Goal: Task Accomplishment & Management: Manage account settings

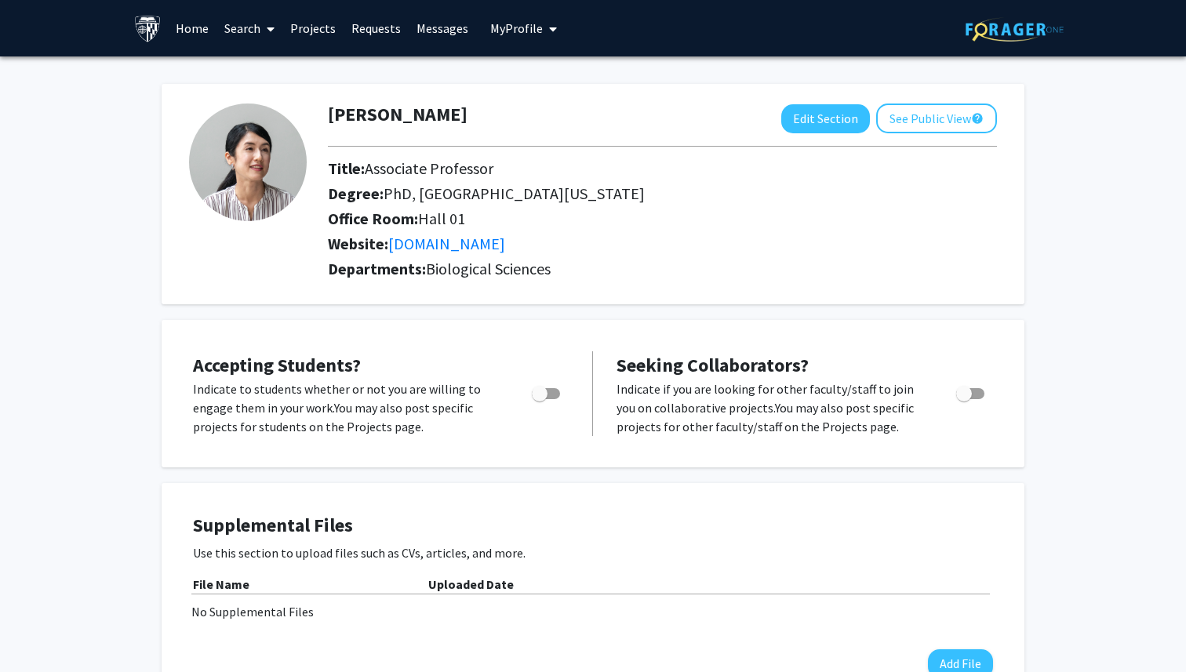
click at [527, 30] on span "My Profile" at bounding box center [516, 28] width 53 height 16
click at [707, 122] on div "[PERSON_NAME] Edit Section See Public View help" at bounding box center [662, 119] width 693 height 30
click at [802, 117] on button "Edit Section" at bounding box center [825, 118] width 89 height 29
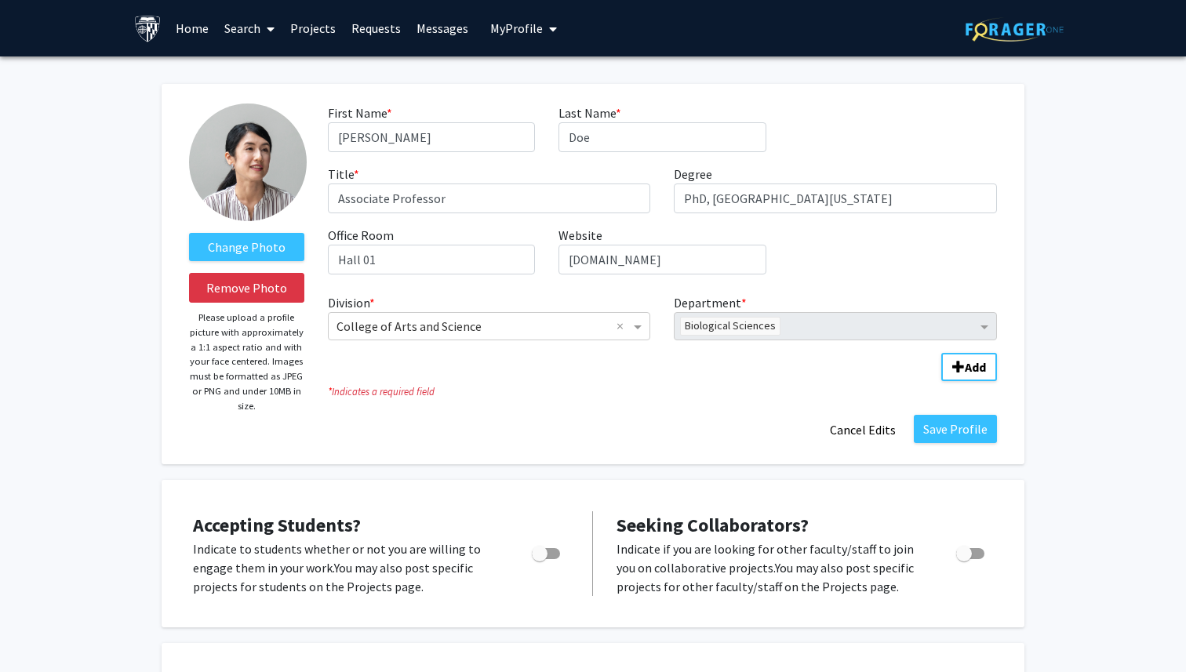
click at [324, 33] on link "Projects" at bounding box center [312, 28] width 61 height 55
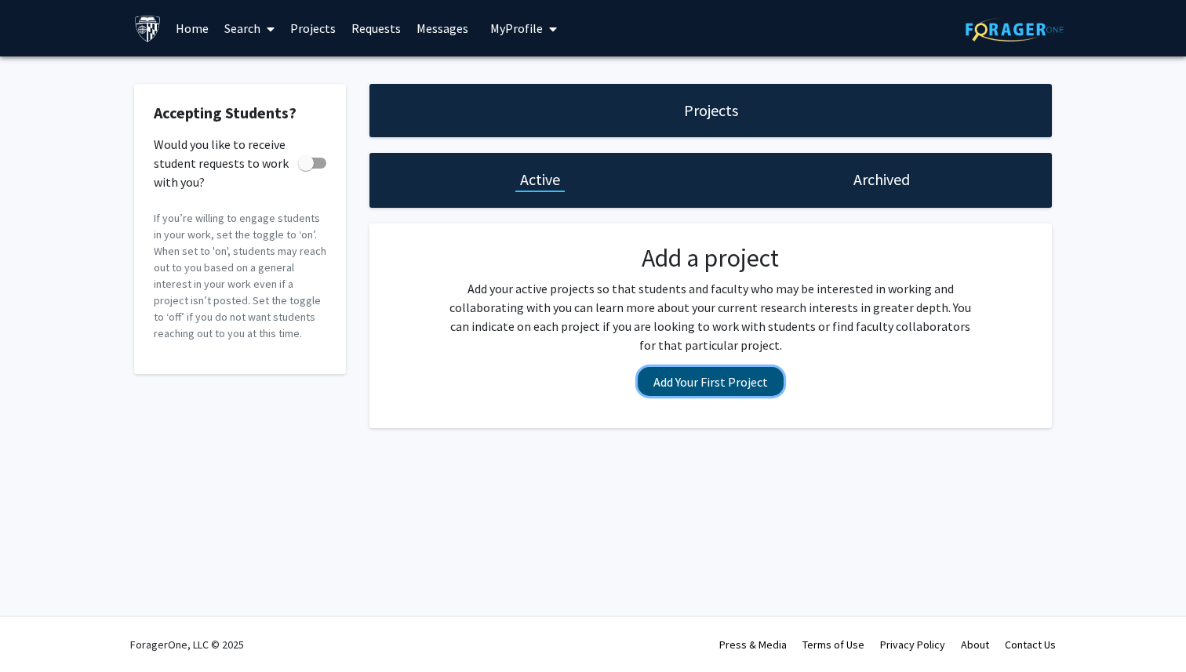
click at [735, 387] on button "Add Your First Project" at bounding box center [711, 381] width 146 height 29
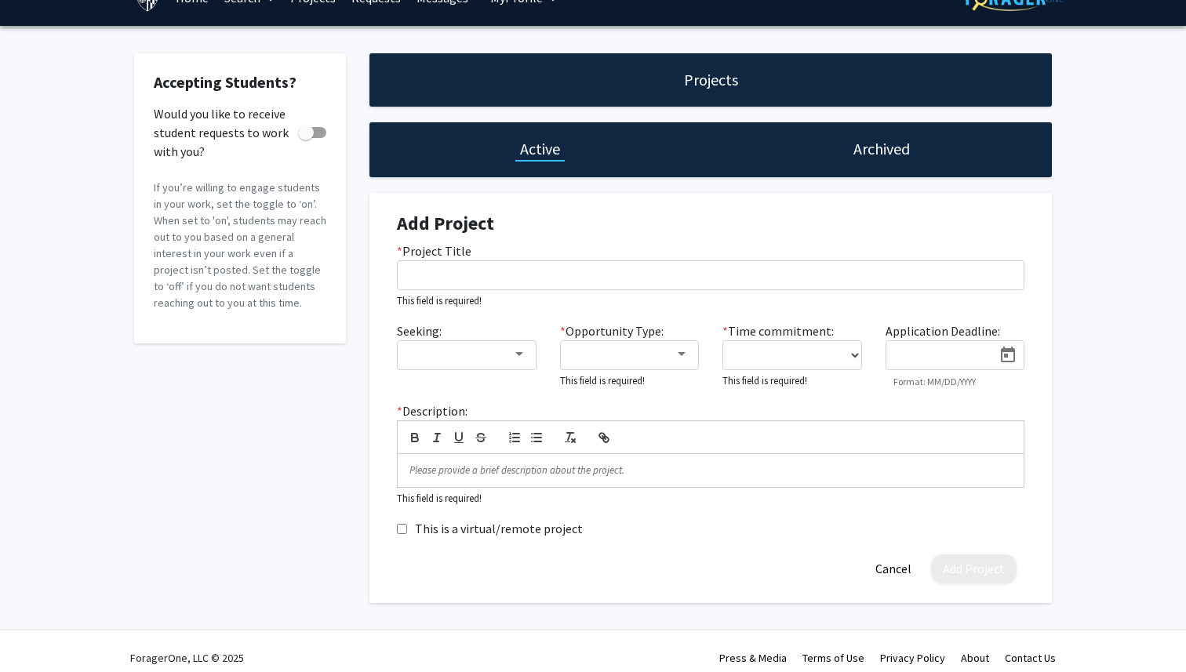
scroll to position [44, 0]
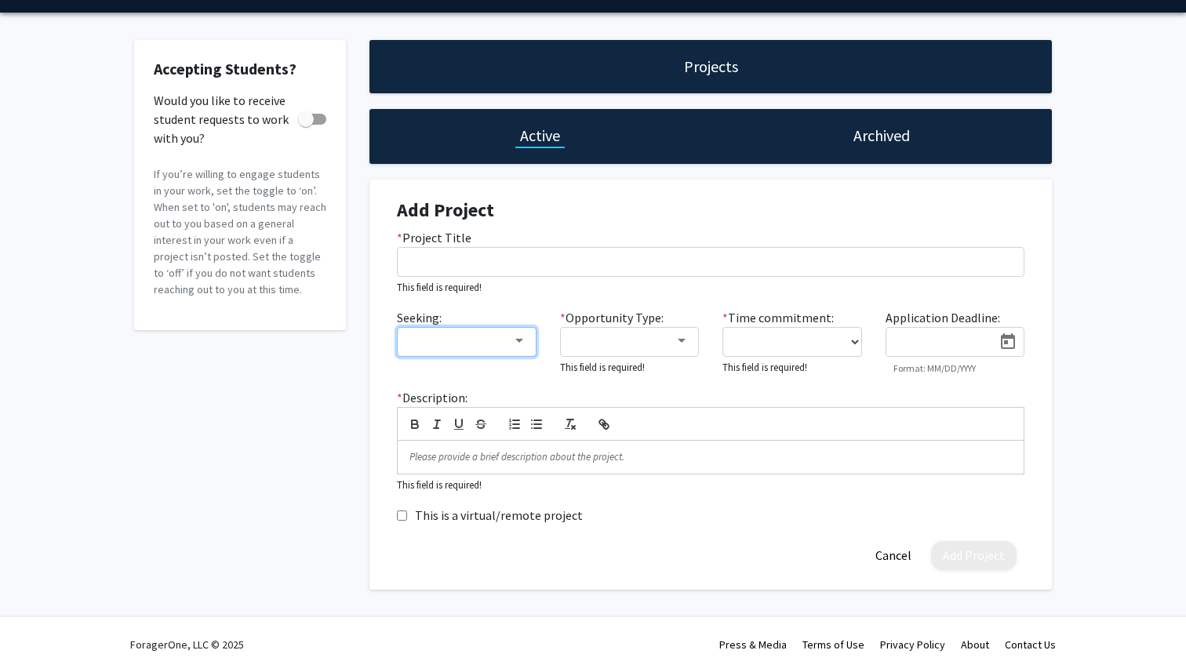
click at [500, 347] on div at bounding box center [459, 341] width 105 height 19
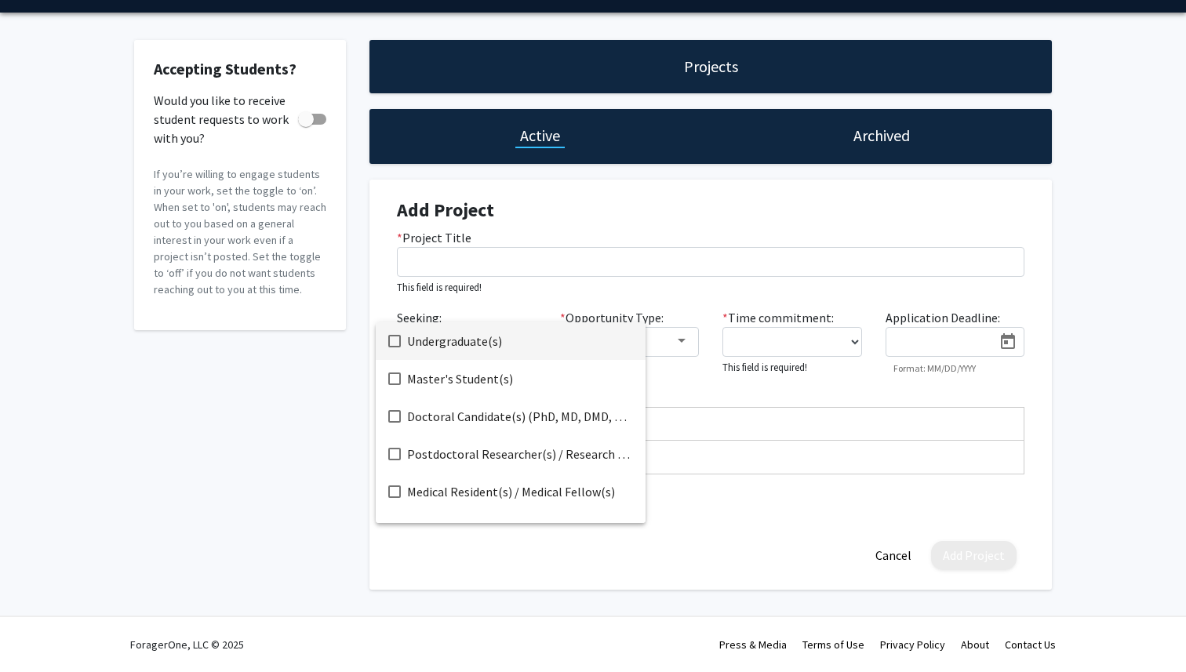
click at [678, 346] on div at bounding box center [593, 336] width 1186 height 672
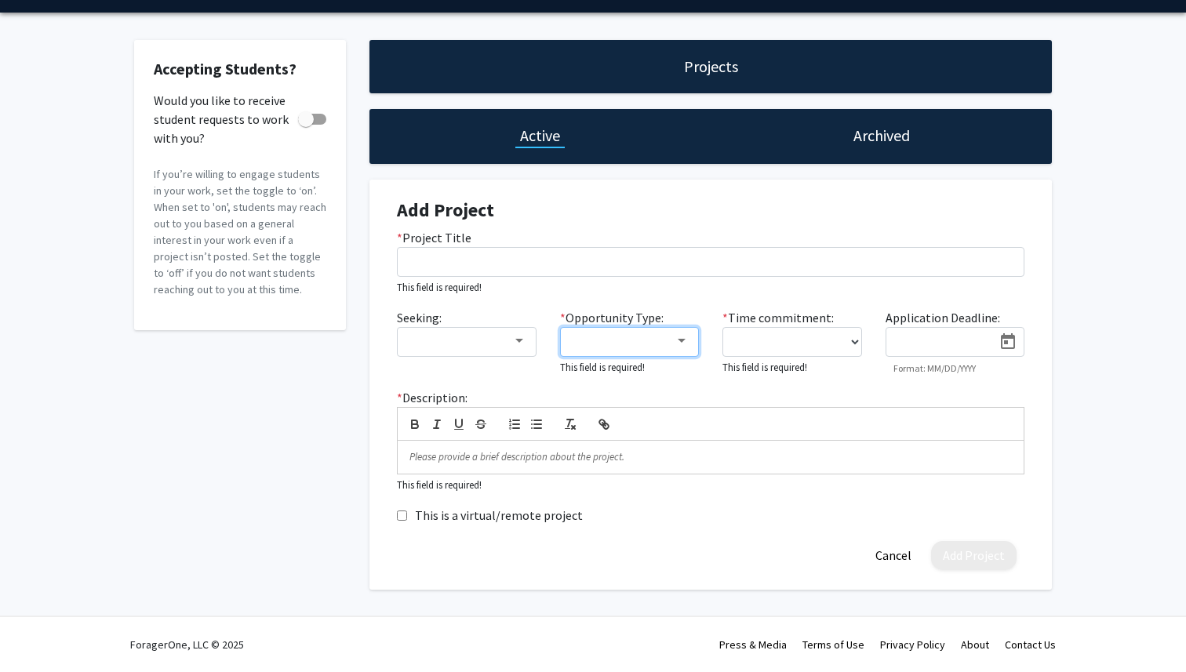
click at [678, 346] on div at bounding box center [682, 341] width 14 height 13
click at [835, 341] on div at bounding box center [593, 336] width 1186 height 672
click at [853, 334] on select "0 - 5 hours/week 5 - 10 hours/week 10 - 15 hours/week 15 - 20 hours/week 20 - 3…" at bounding box center [792, 342] width 140 height 30
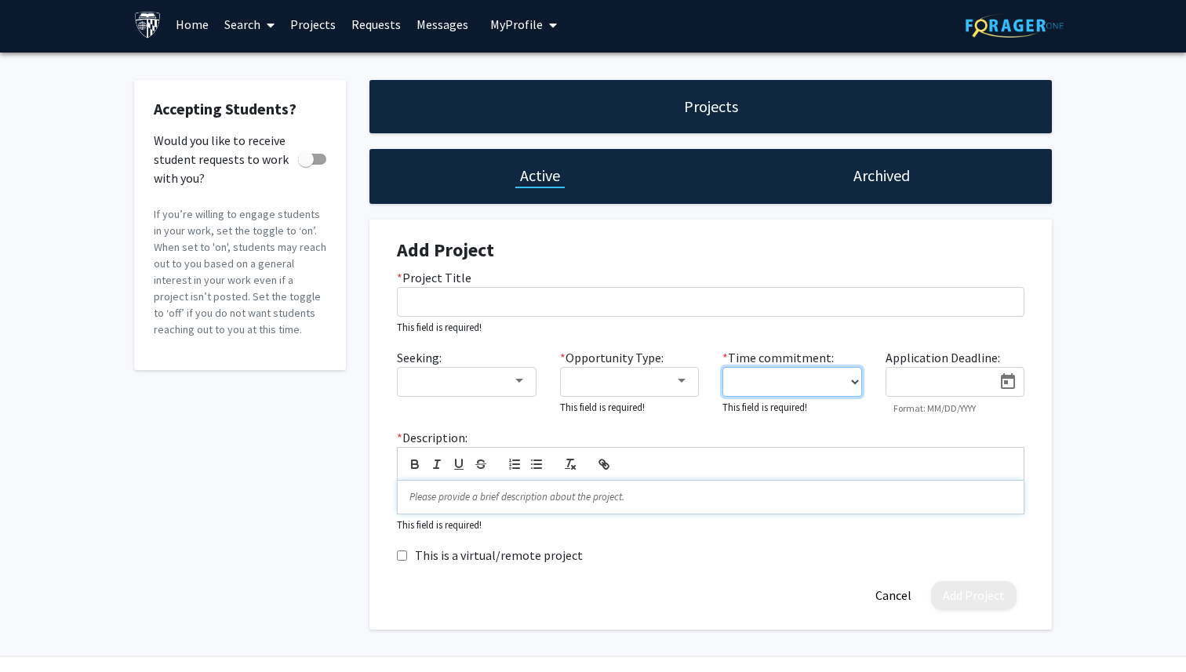
scroll to position [0, 0]
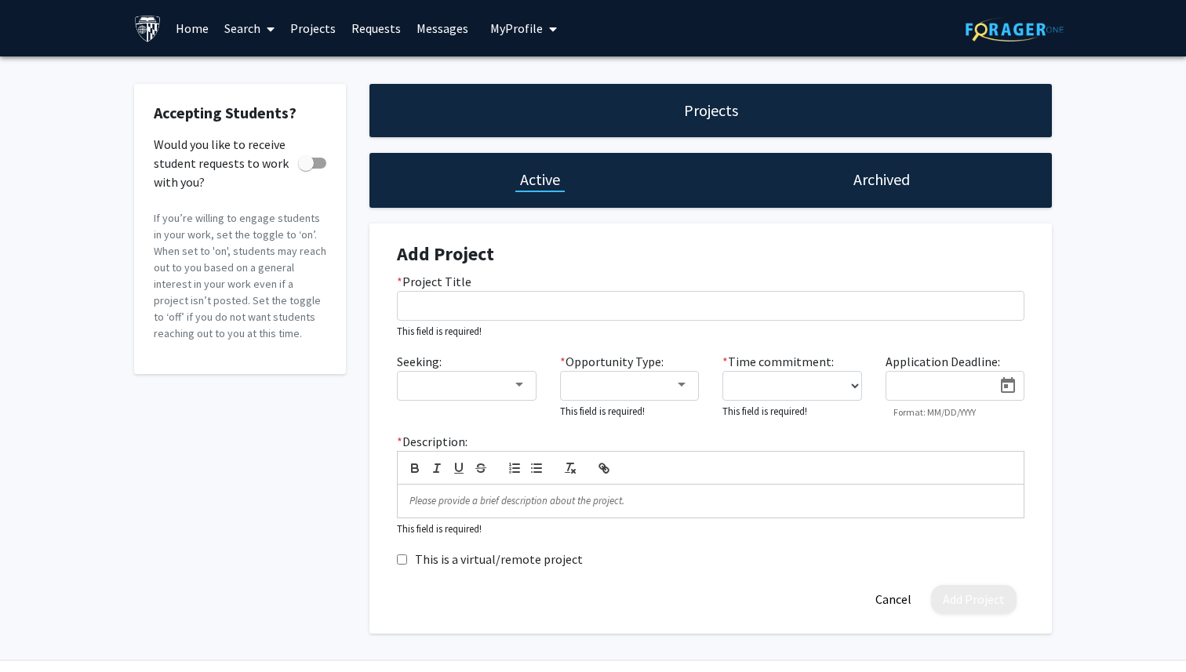
click at [368, 27] on link "Requests" at bounding box center [376, 28] width 65 height 55
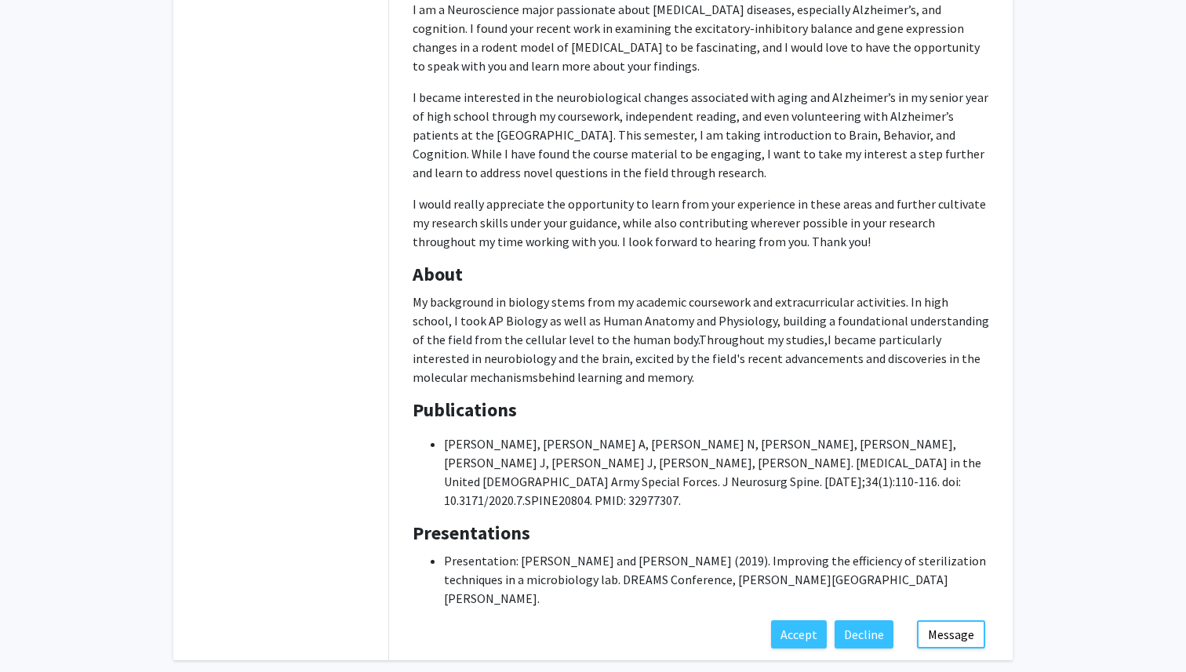
scroll to position [315, 0]
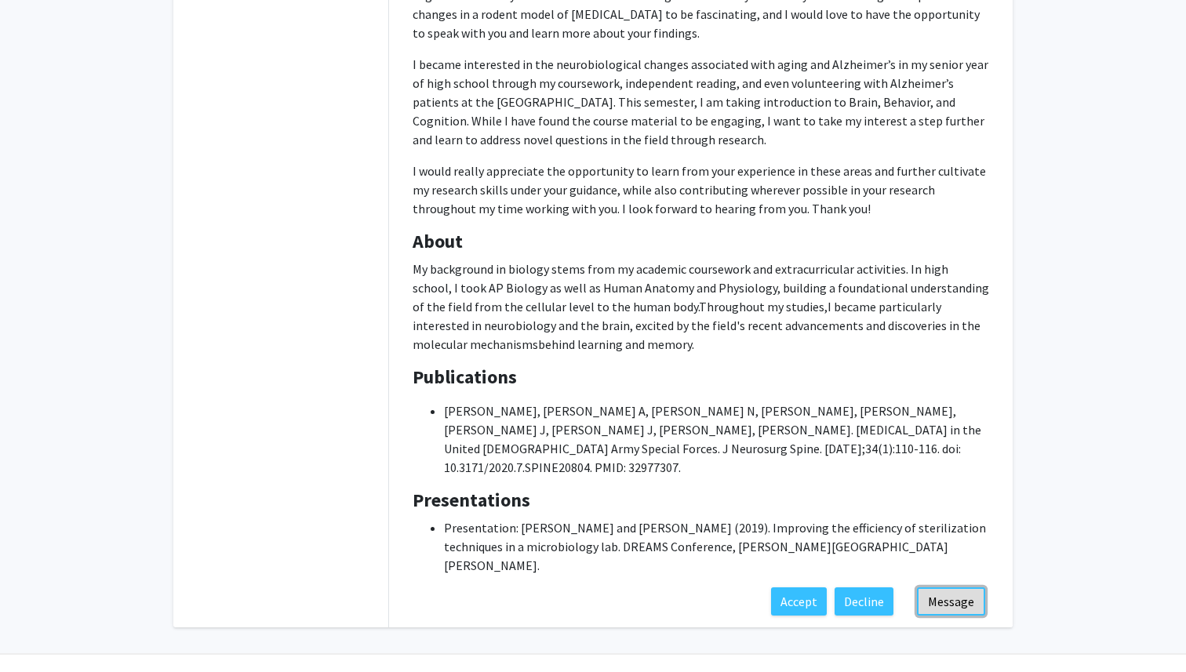
click at [959, 588] on button "Message" at bounding box center [951, 602] width 68 height 28
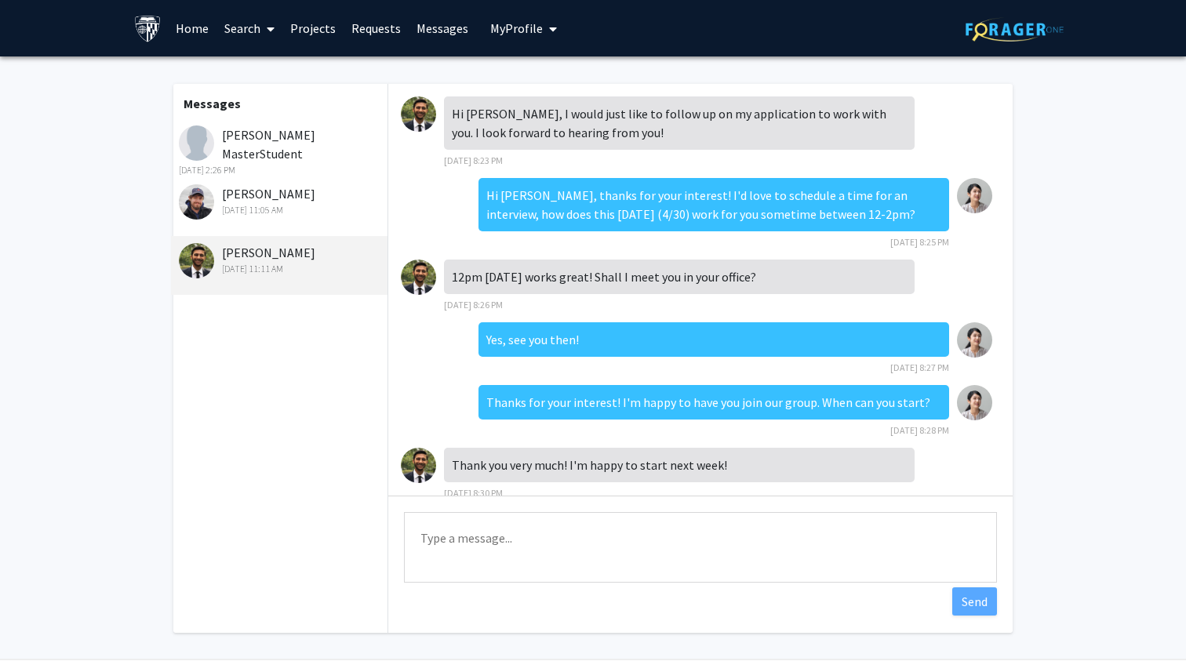
click at [377, 35] on link "Requests" at bounding box center [376, 28] width 65 height 55
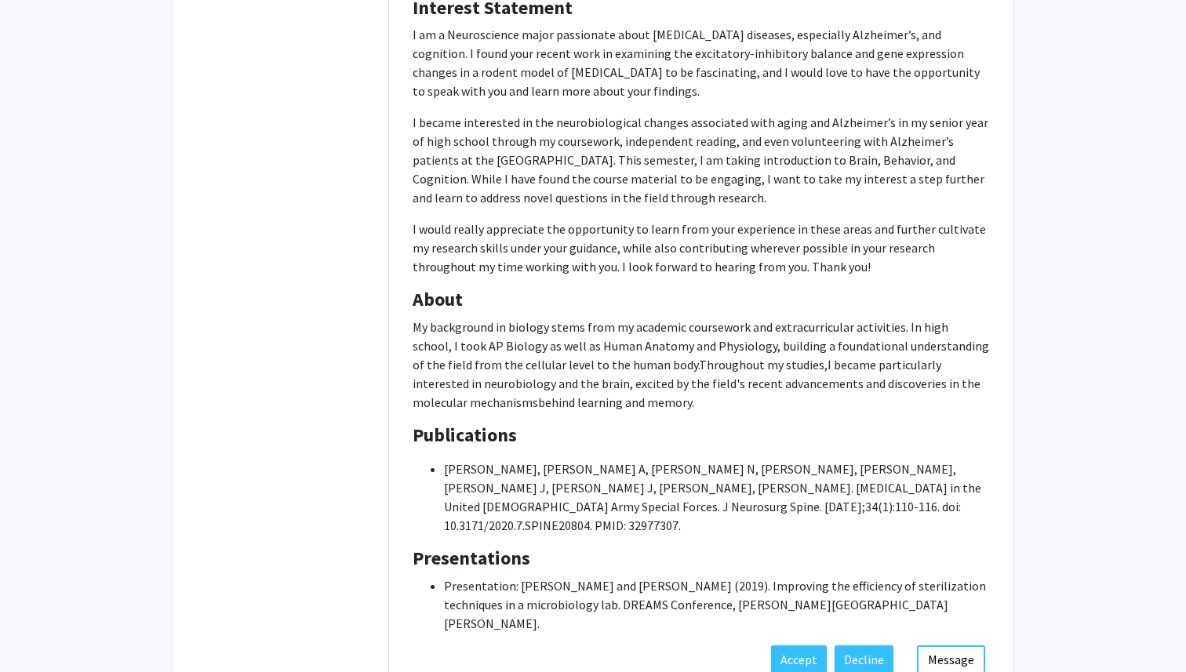
scroll to position [315, 0]
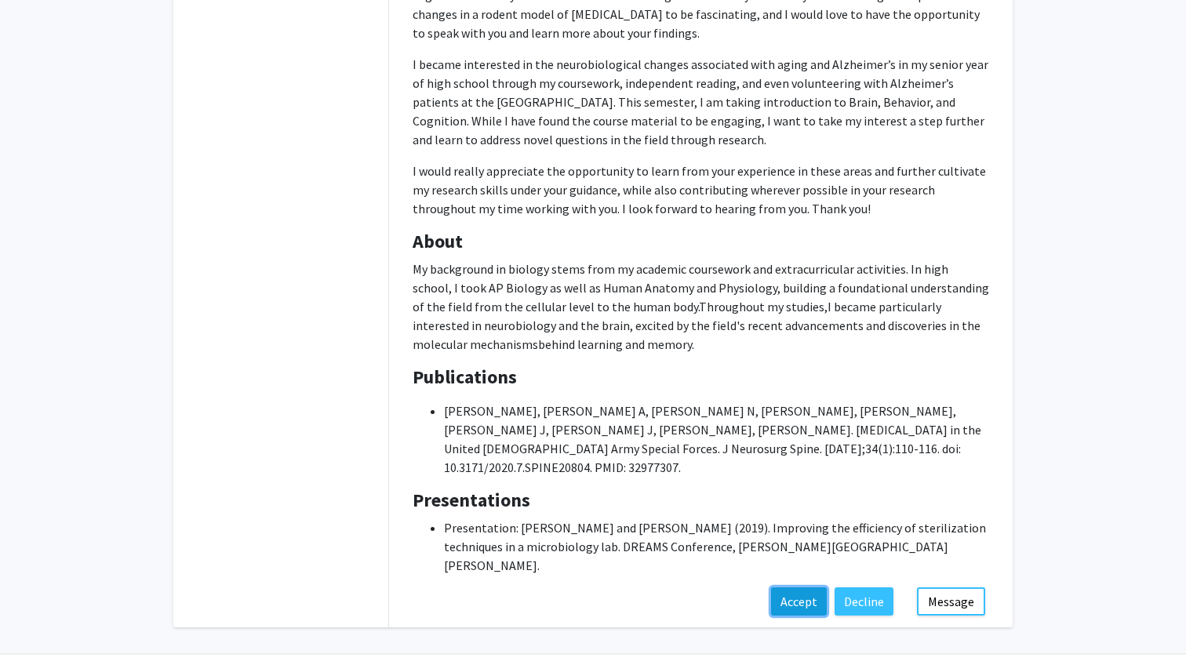
click at [793, 588] on button "Accept" at bounding box center [799, 602] width 56 height 28
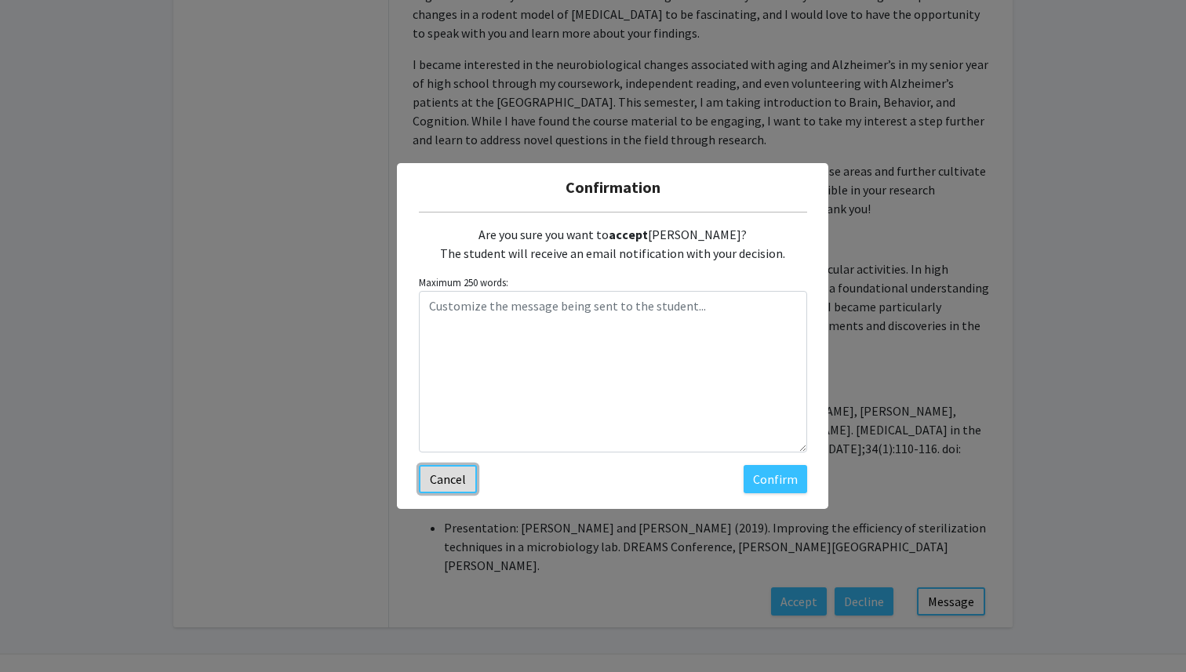
click at [445, 486] on button "Cancel" at bounding box center [448, 479] width 58 height 28
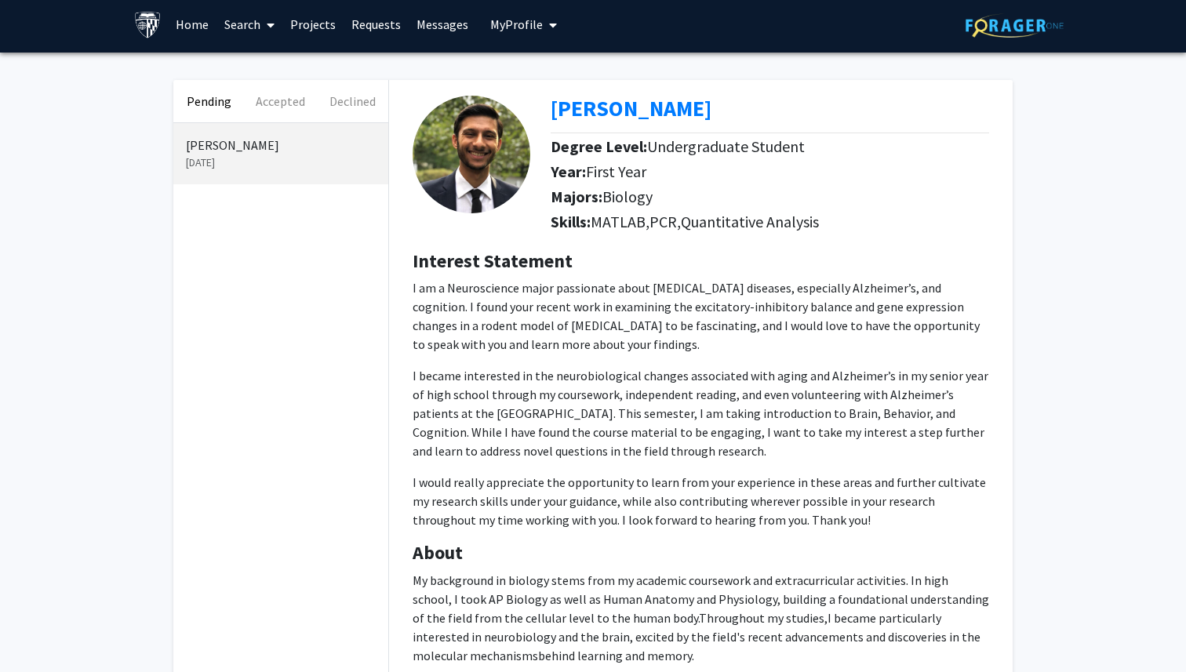
scroll to position [0, 0]
